Goal: Transaction & Acquisition: Download file/media

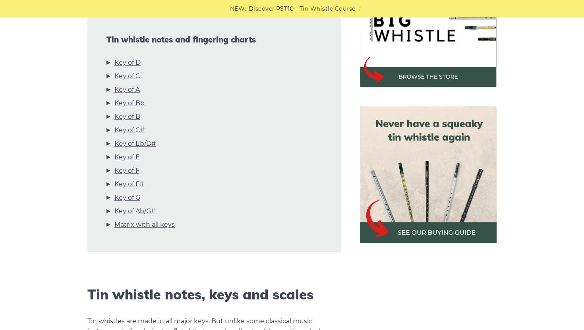
scroll to position [279, 0]
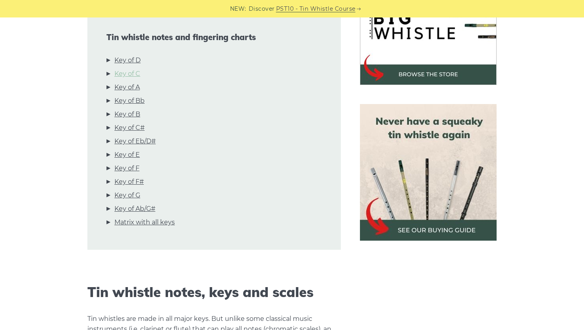
click at [134, 73] on link "Key of C" at bounding box center [127, 74] width 26 height 10
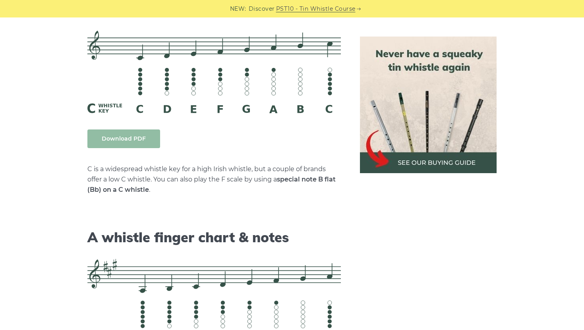
scroll to position [2026, 0]
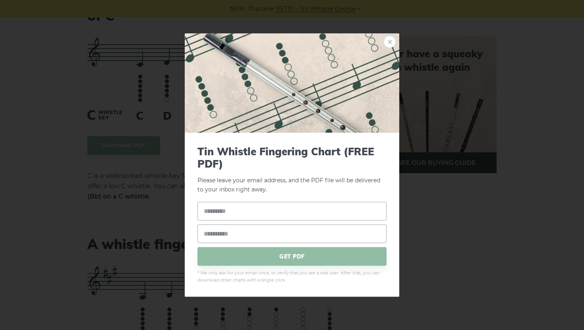
click at [390, 42] on link "×" at bounding box center [389, 42] width 12 height 12
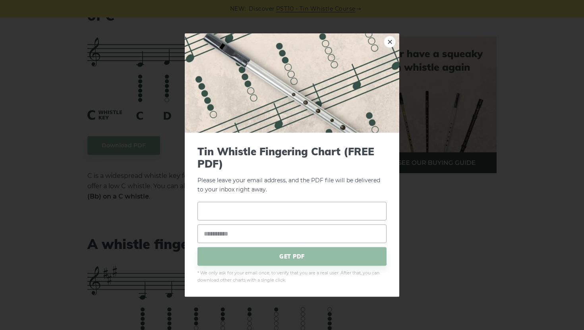
click at [233, 210] on input "text" at bounding box center [291, 211] width 189 height 19
type input "*"
type input "*****"
type input "**********"
click at [249, 260] on span "GET PDF" at bounding box center [291, 256] width 189 height 19
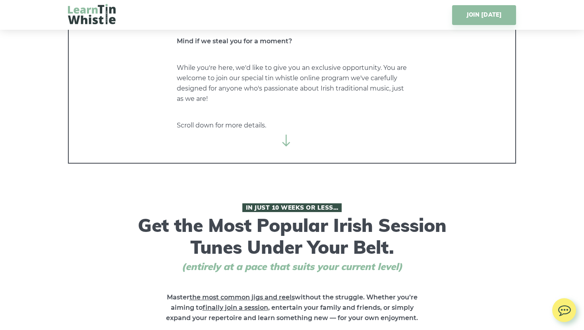
scroll to position [128, 0]
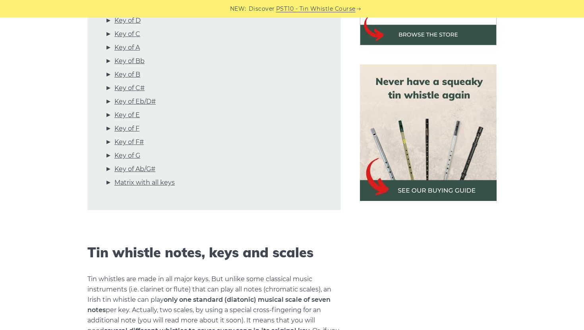
scroll to position [316, 0]
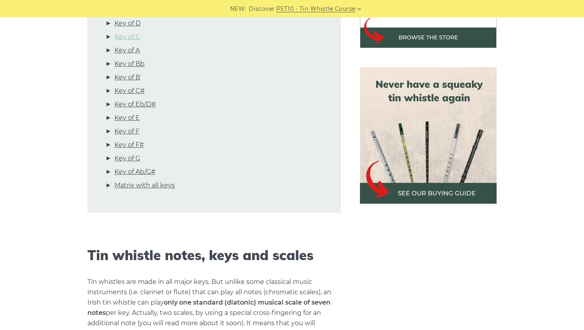
click at [136, 38] on link "Key of C" at bounding box center [127, 37] width 26 height 10
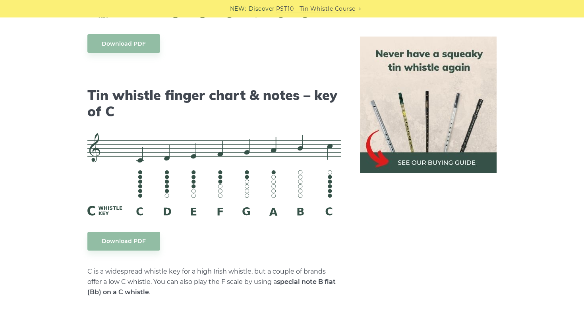
scroll to position [1988, 0]
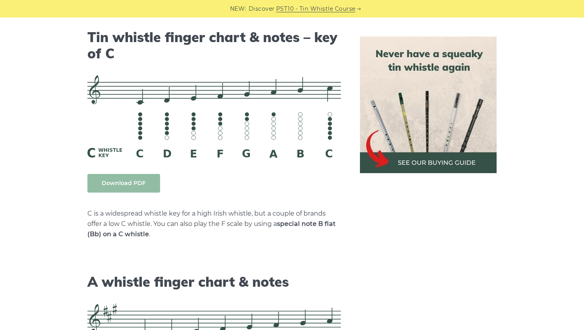
click at [141, 182] on link "Download PDF" at bounding box center [123, 183] width 73 height 19
